Goal: Information Seeking & Learning: Check status

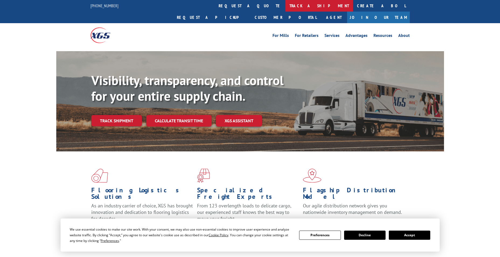
click at [285, 1] on link "track a shipment" at bounding box center [319, 6] width 68 height 12
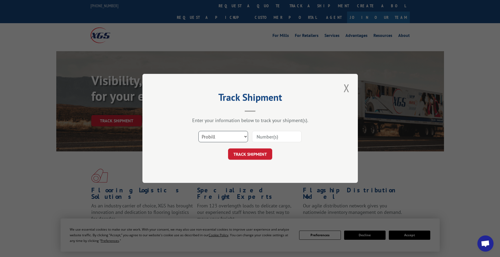
click at [210, 141] on select "Select category... Probill BOL PO" at bounding box center [223, 136] width 50 height 11
select select "po"
click at [198, 131] on select "Select category... Probill BOL PO" at bounding box center [223, 136] width 50 height 11
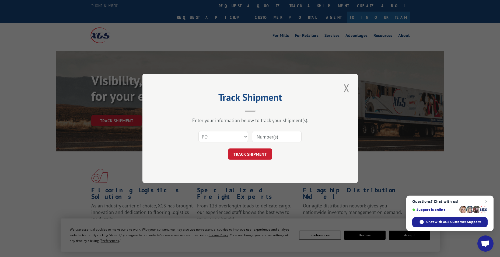
click at [270, 139] on input at bounding box center [277, 136] width 50 height 11
paste input "83530008"
type input "83530008"
click button "TRACK SHIPMENT" at bounding box center [250, 154] width 44 height 11
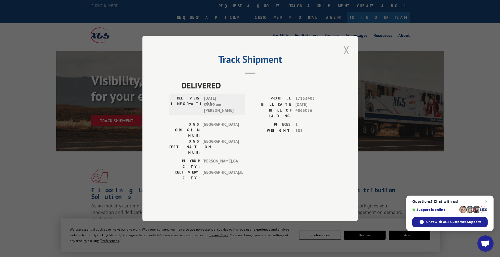
click at [345, 57] on button "Close modal" at bounding box center [346, 50] width 9 height 15
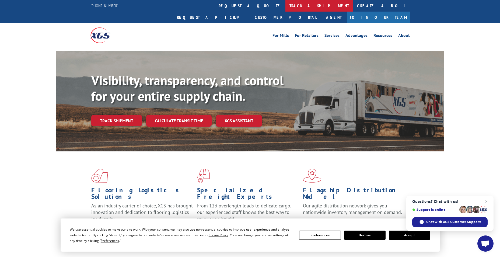
click at [285, 6] on link "track a shipment" at bounding box center [319, 6] width 68 height 12
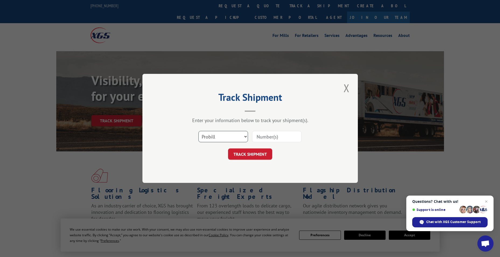
drag, startPoint x: 224, startPoint y: 131, endPoint x: 224, endPoint y: 137, distance: 6.5
click at [224, 135] on select "Select category... Probill BOL PO" at bounding box center [223, 136] width 50 height 11
select select "po"
click at [198, 131] on select "Select category... Probill BOL PO" at bounding box center [223, 136] width 50 height 11
click at [258, 136] on input at bounding box center [277, 136] width 50 height 11
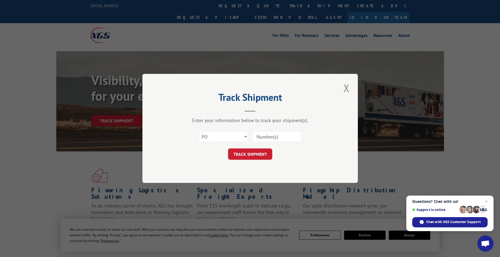
paste input "83530008"
type input "83530008"
click at [262, 152] on button "TRACK SHIPMENT" at bounding box center [250, 154] width 44 height 11
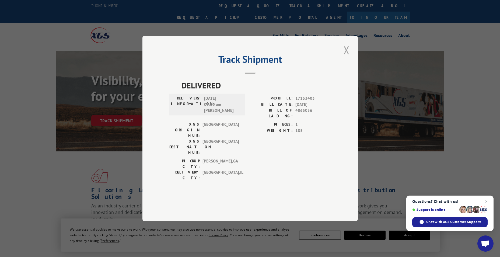
click at [348, 57] on button "Close modal" at bounding box center [346, 50] width 9 height 15
